Goal: Check status: Check status

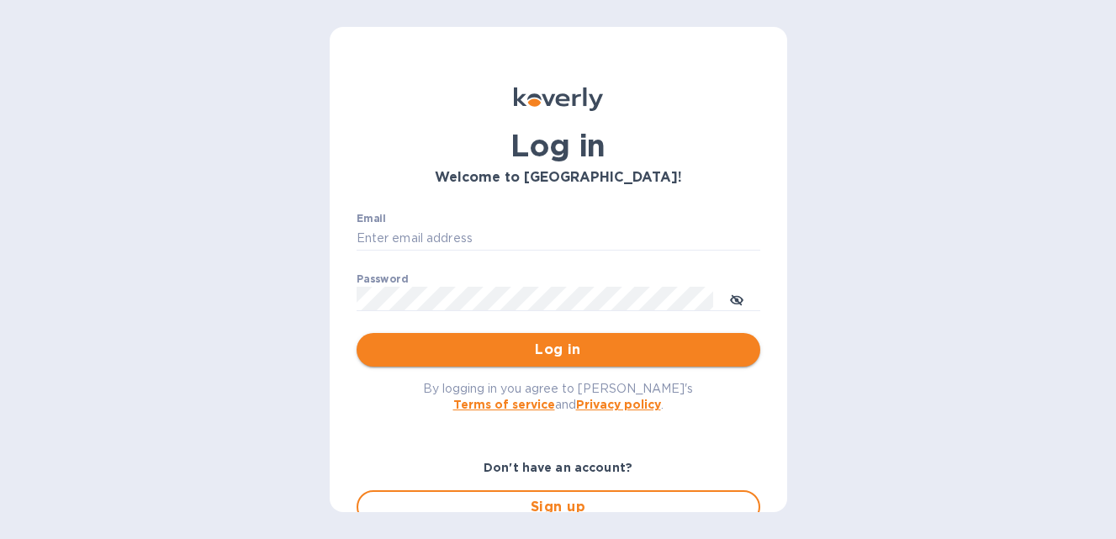
type input "hangtimewine@aol.com"
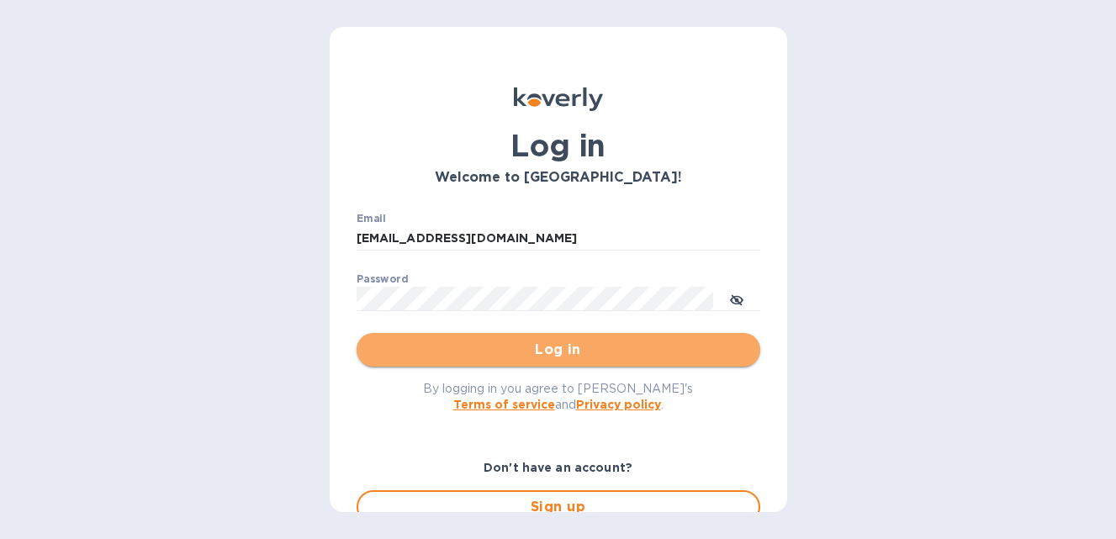
click at [589, 346] on span "Log in" at bounding box center [558, 350] width 377 height 20
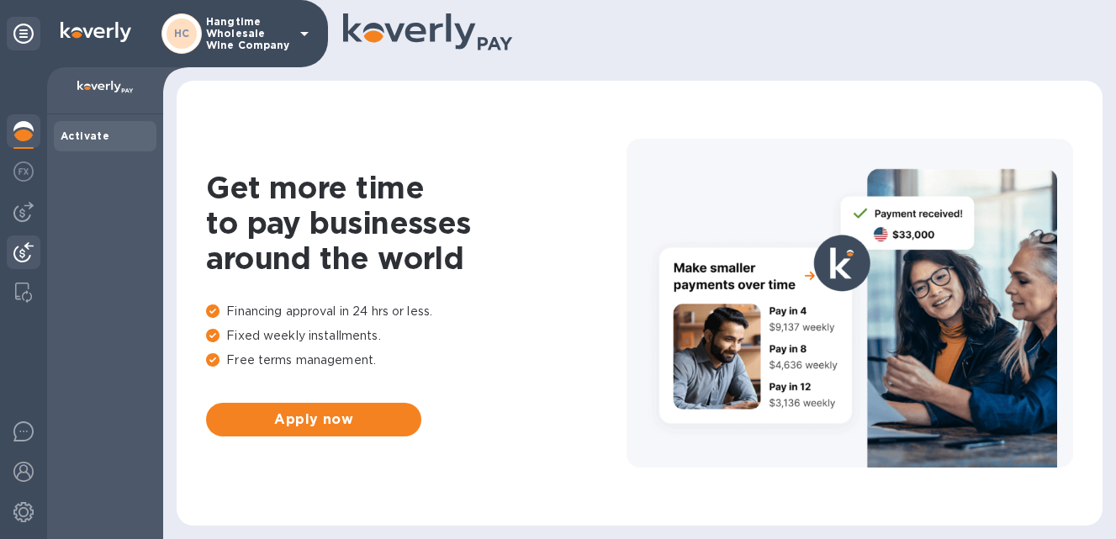
click at [28, 254] on img at bounding box center [23, 252] width 20 height 20
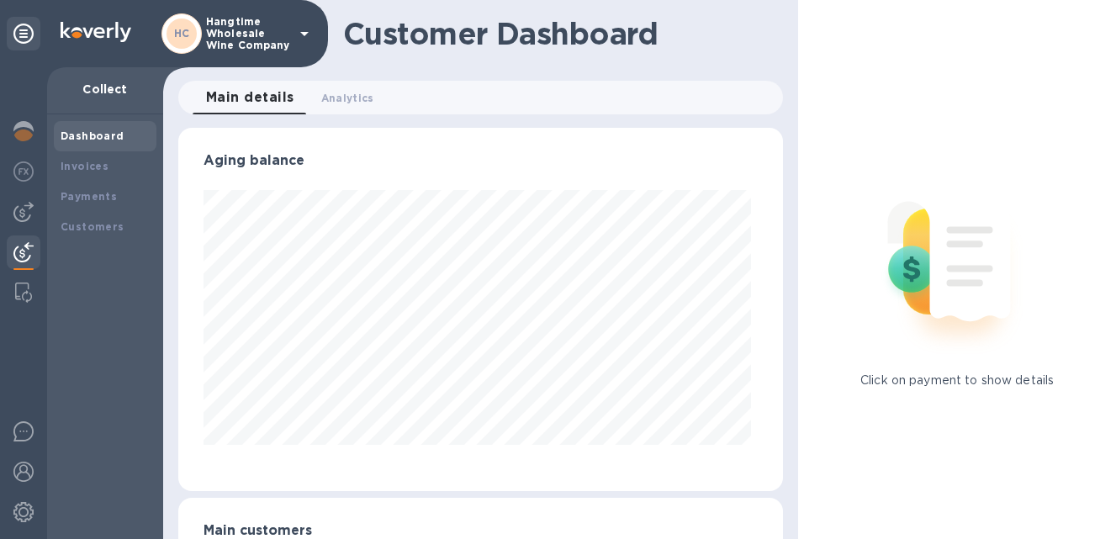
scroll to position [363, 598]
click at [96, 200] on b "Payments" at bounding box center [89, 196] width 56 height 13
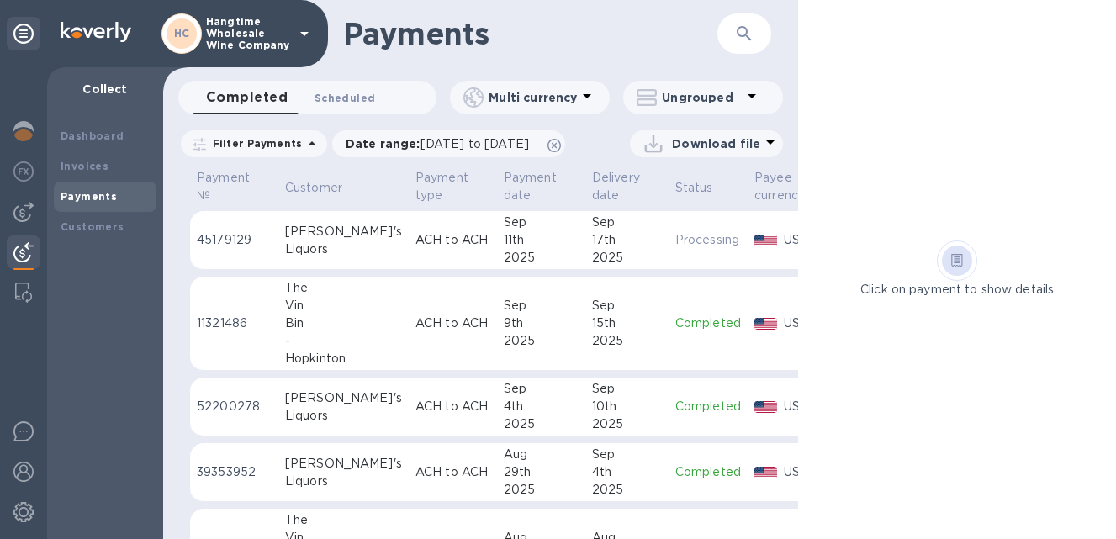
click at [338, 87] on button "Scheduled 0" at bounding box center [344, 98] width 87 height 34
